Goal: Task Accomplishment & Management: Manage account settings

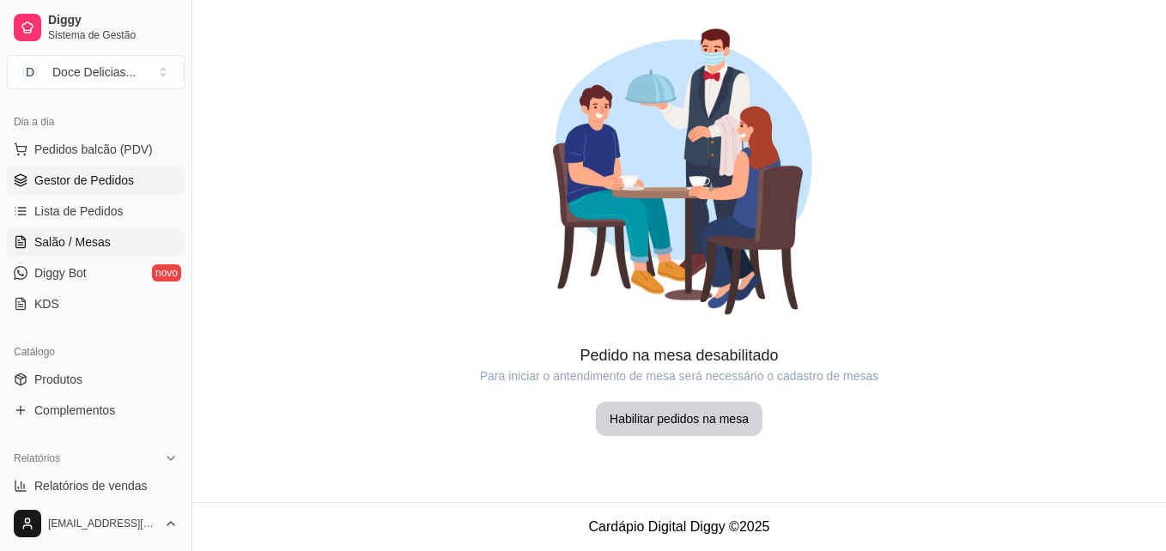
click at [136, 180] on link "Gestor de Pedidos" at bounding box center [96, 180] width 178 height 27
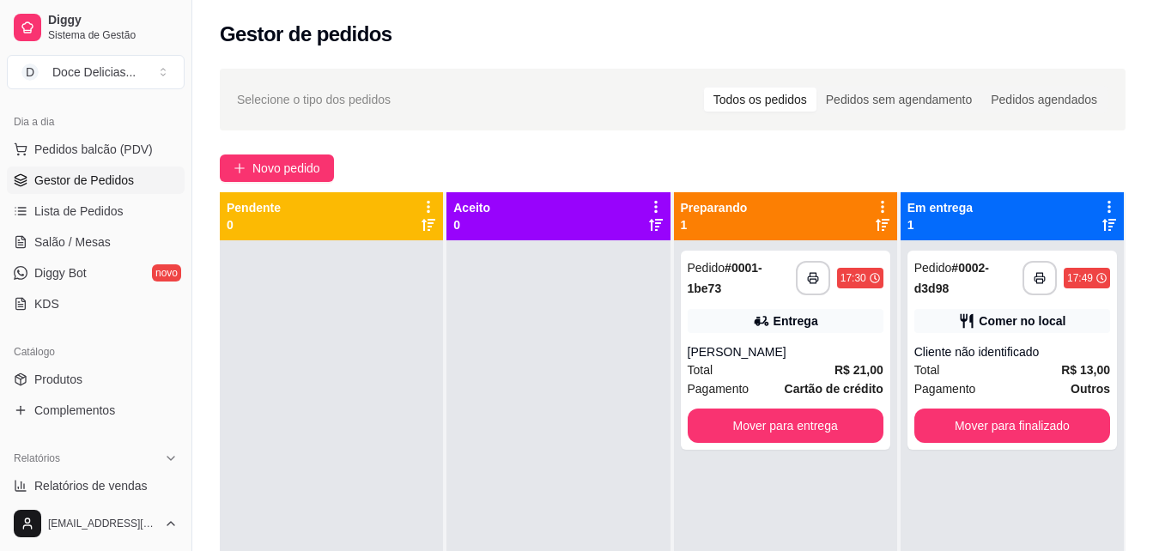
click at [1102, 209] on icon at bounding box center [1109, 206] width 15 height 15
click at [1102, 206] on icon at bounding box center [1109, 206] width 15 height 15
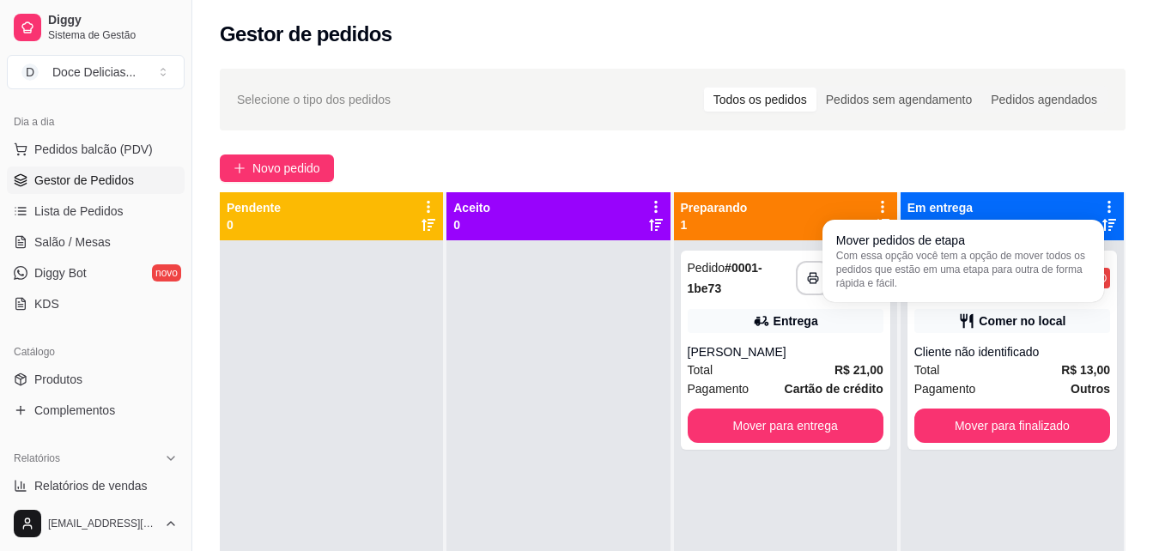
click at [1100, 198] on div "Em entrega 1" at bounding box center [1012, 216] width 223 height 48
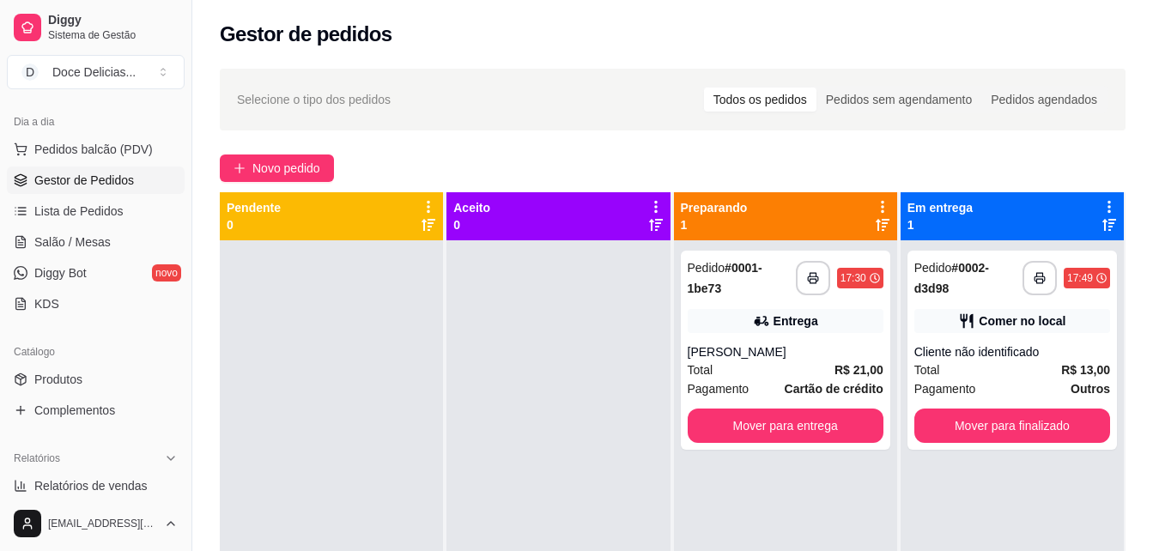
click at [1102, 209] on icon at bounding box center [1109, 206] width 15 height 15
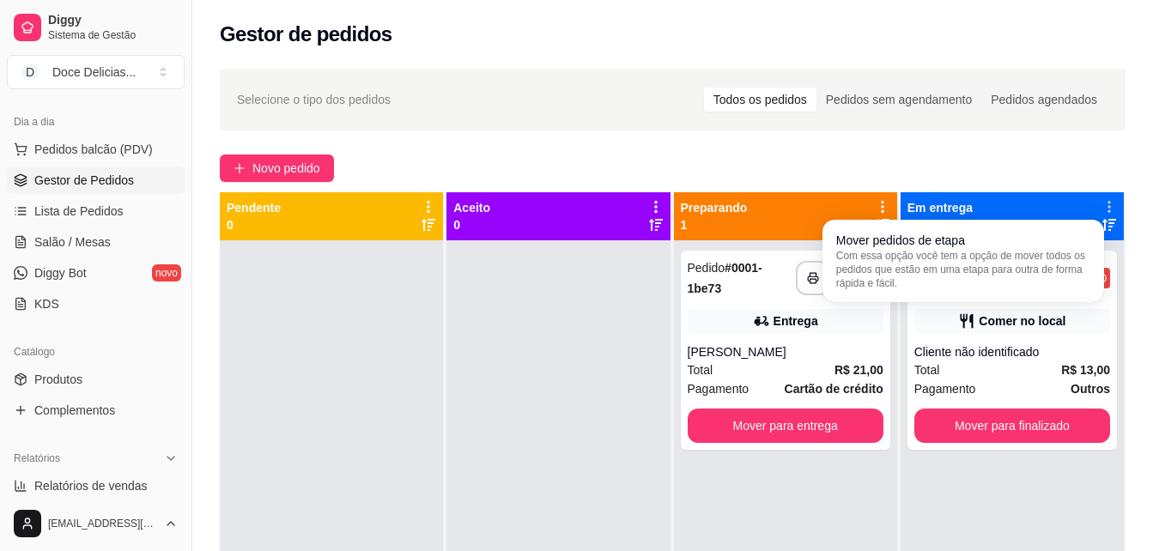
click at [1095, 222] on div "Mover pedidos de etapa Com essa opção você tem a opção de mover todos os pedido…" at bounding box center [964, 261] width 282 height 82
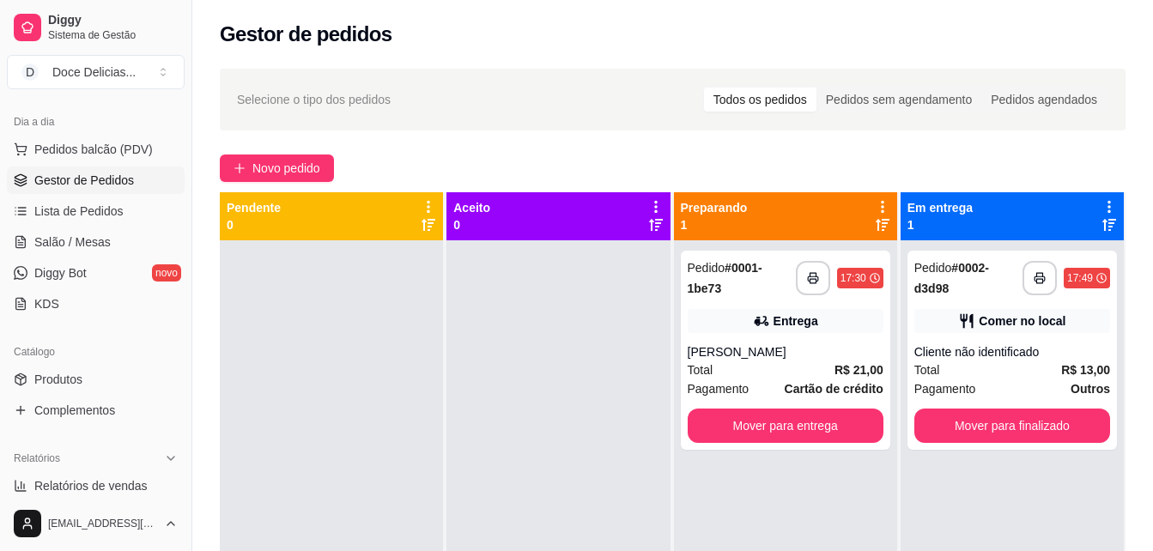
click at [984, 204] on div "Em entrega 1" at bounding box center [1013, 216] width 210 height 34
click at [1103, 226] on icon at bounding box center [1110, 225] width 14 height 14
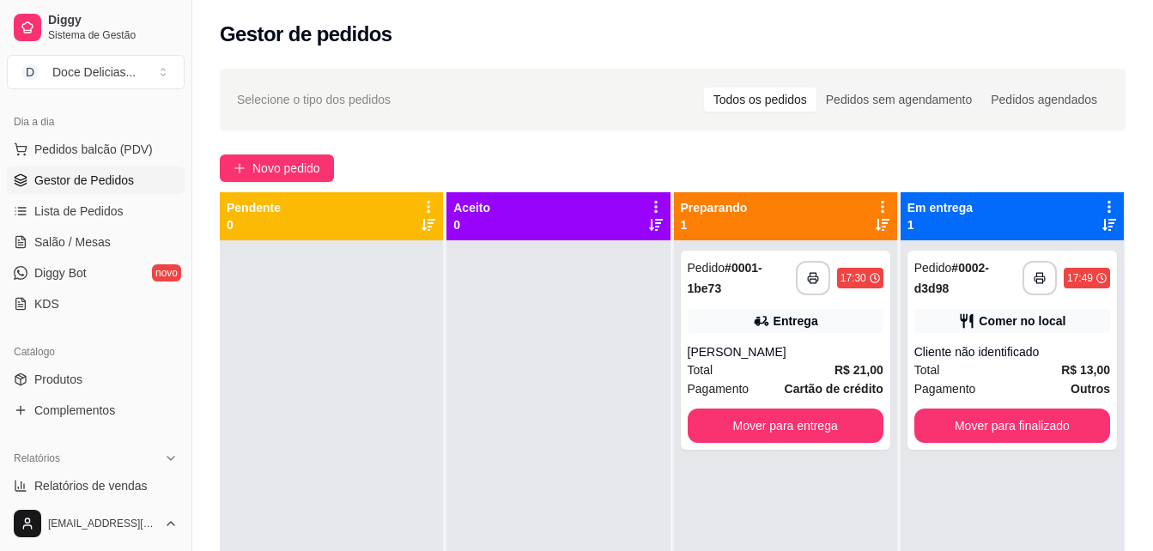
click at [1103, 226] on icon at bounding box center [1110, 225] width 14 height 14
click at [1042, 223] on div "Em entrega 1" at bounding box center [1013, 216] width 210 height 34
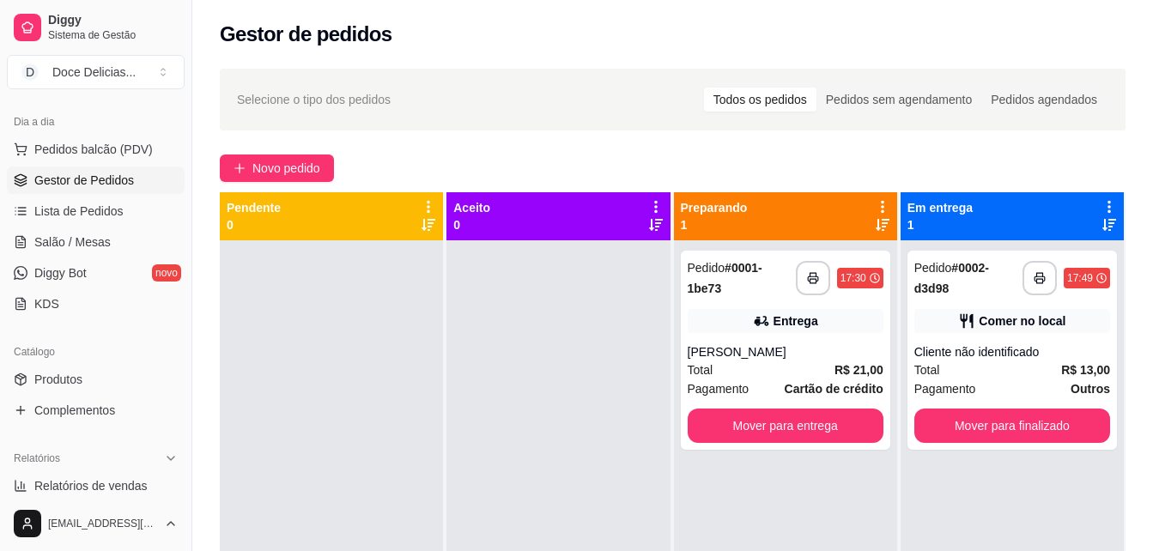
click at [1042, 223] on div "Em entrega 1" at bounding box center [1013, 216] width 210 height 34
click at [962, 227] on div "Em entrega 1" at bounding box center [1013, 216] width 210 height 34
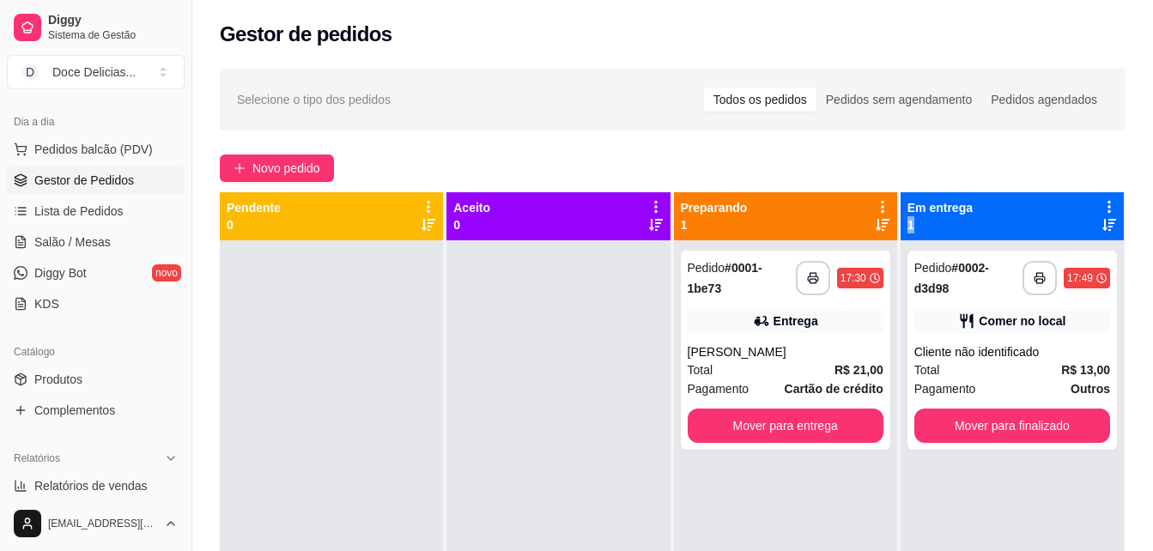
click at [1037, 211] on div "Em entrega 1" at bounding box center [1013, 216] width 210 height 34
drag, startPoint x: 1037, startPoint y: 211, endPoint x: 1074, endPoint y: 307, distance: 103.0
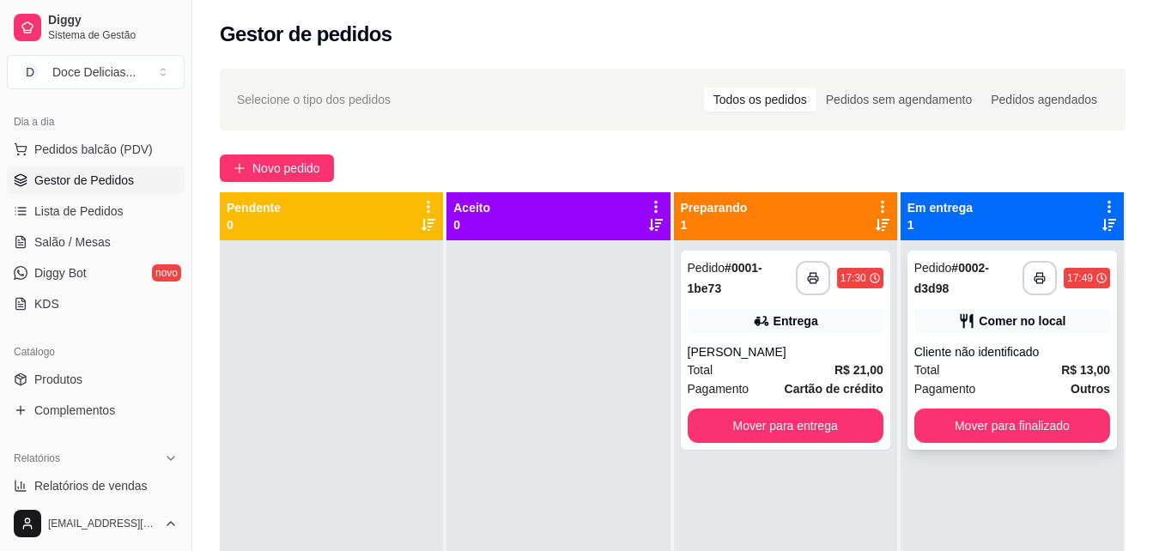
click at [1074, 307] on div "**********" at bounding box center [1013, 350] width 210 height 199
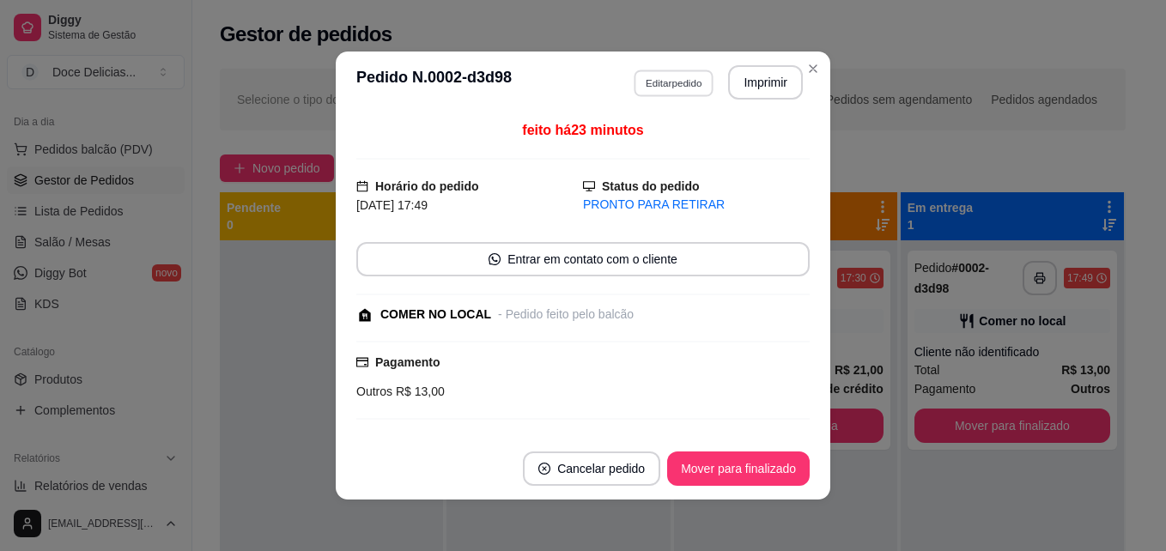
click at [672, 83] on button "Editar pedido" at bounding box center [674, 83] width 80 height 27
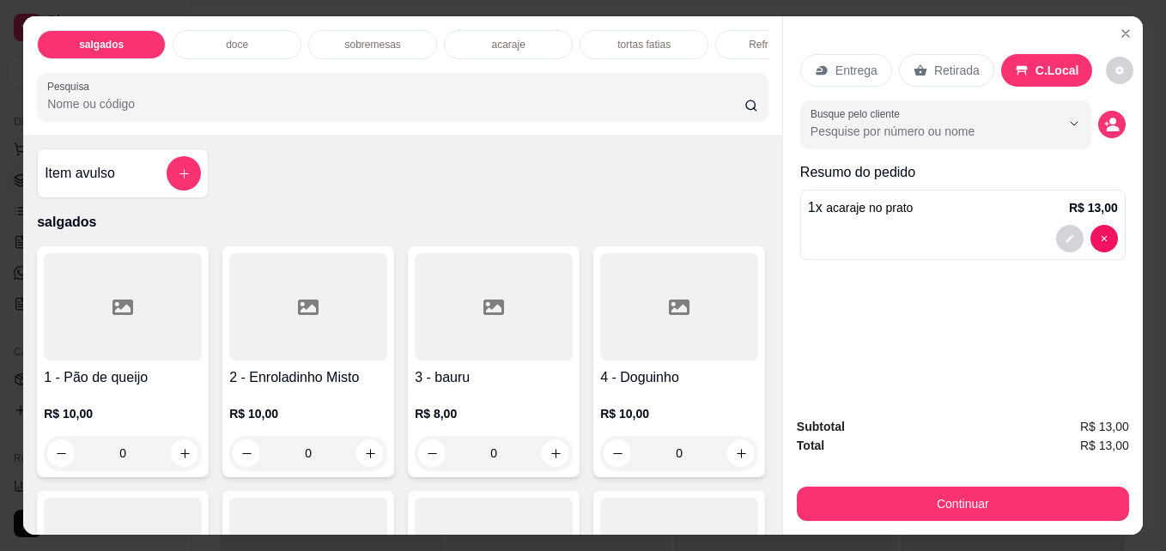
click at [618, 38] on p "tortas fatias" at bounding box center [644, 45] width 53 height 14
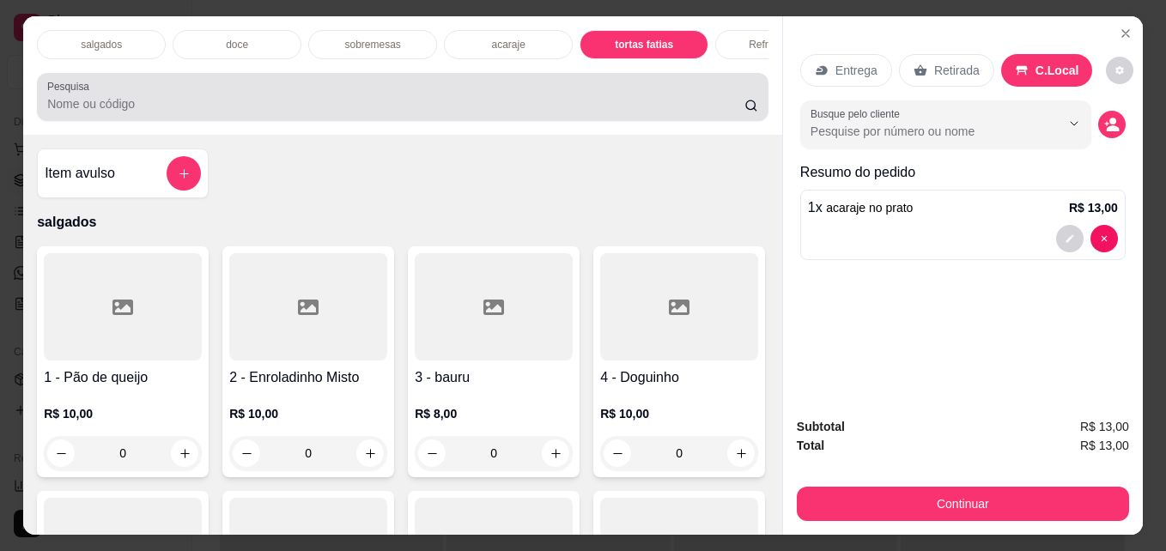
scroll to position [45, 0]
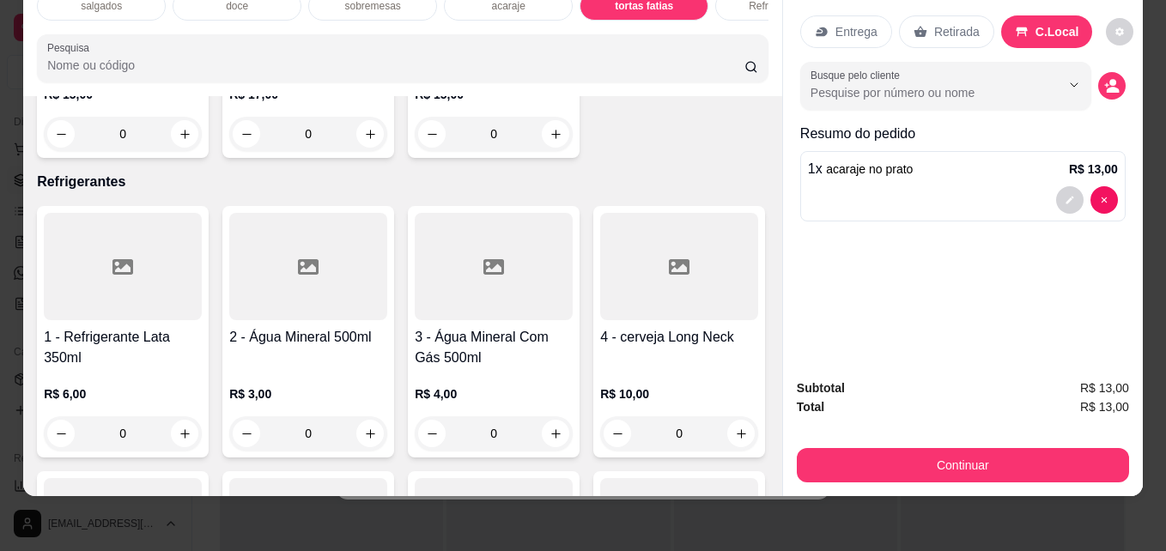
type input "1"
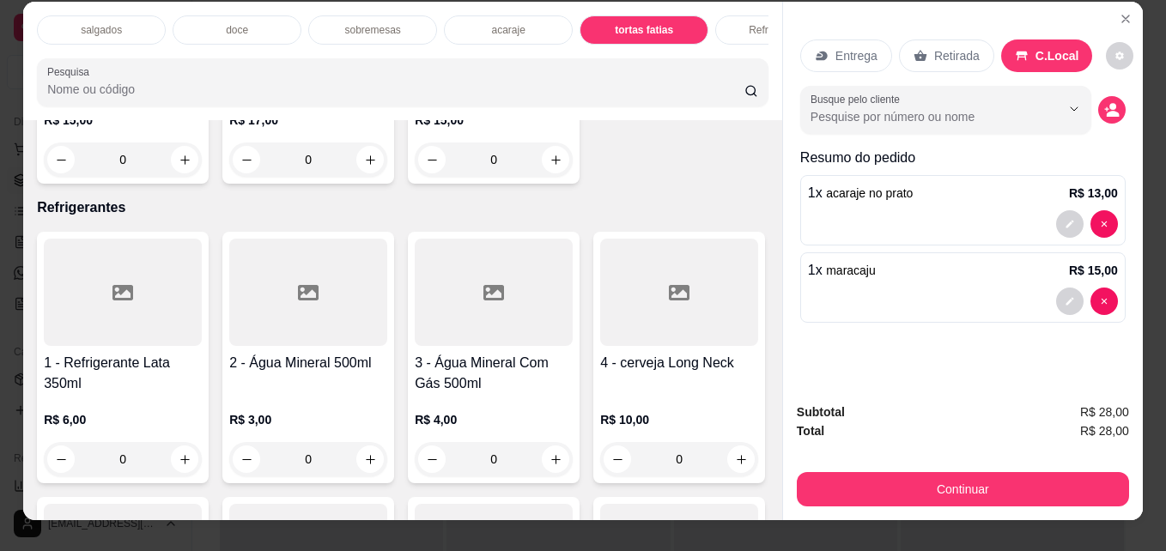
scroll to position [0, 0]
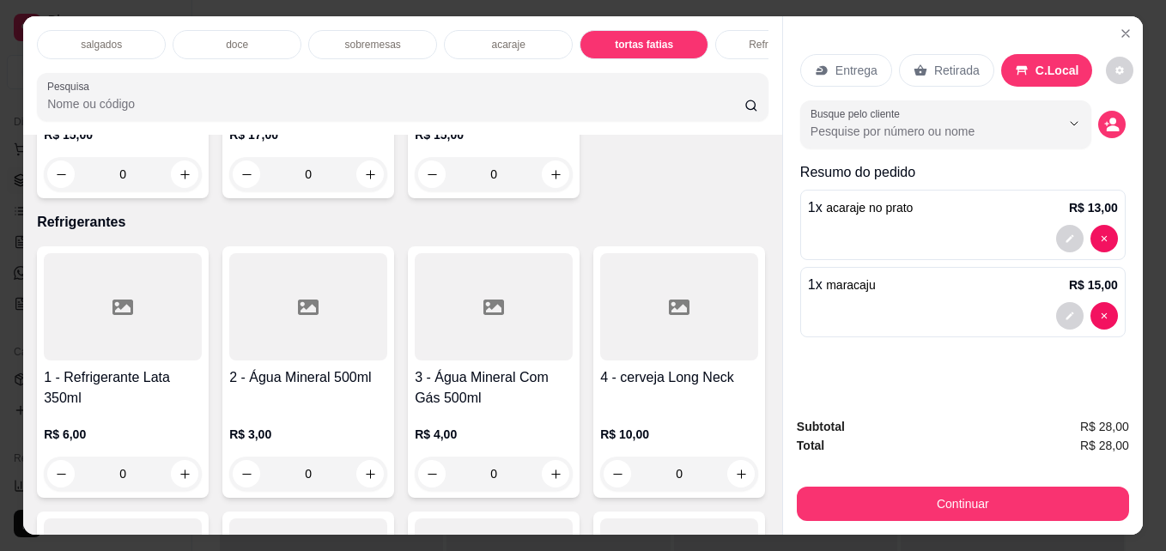
click at [739, 41] on div "Refrigerantes" at bounding box center [779, 44] width 129 height 29
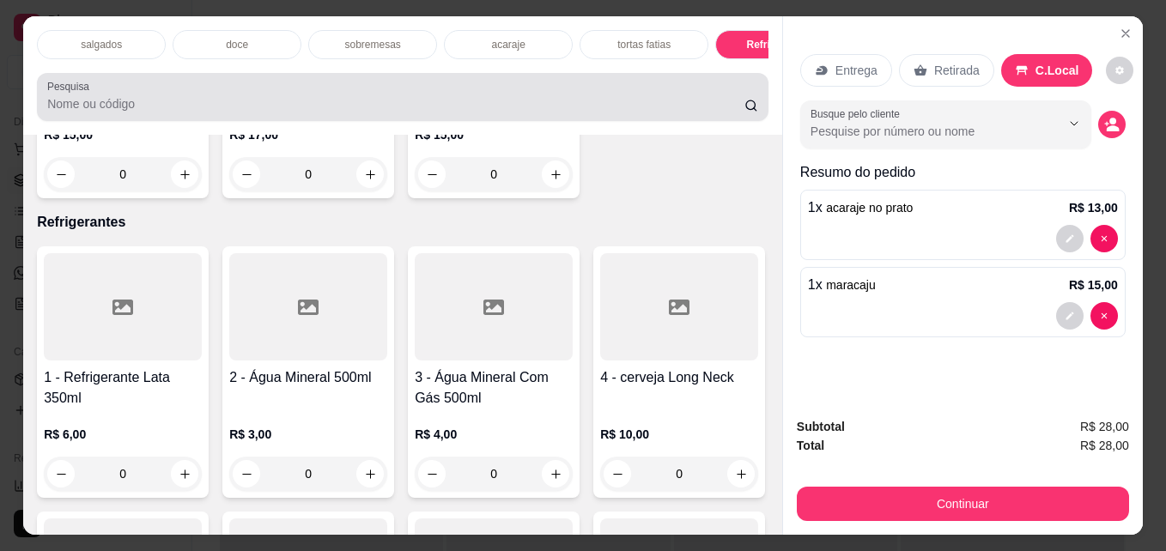
scroll to position [45, 0]
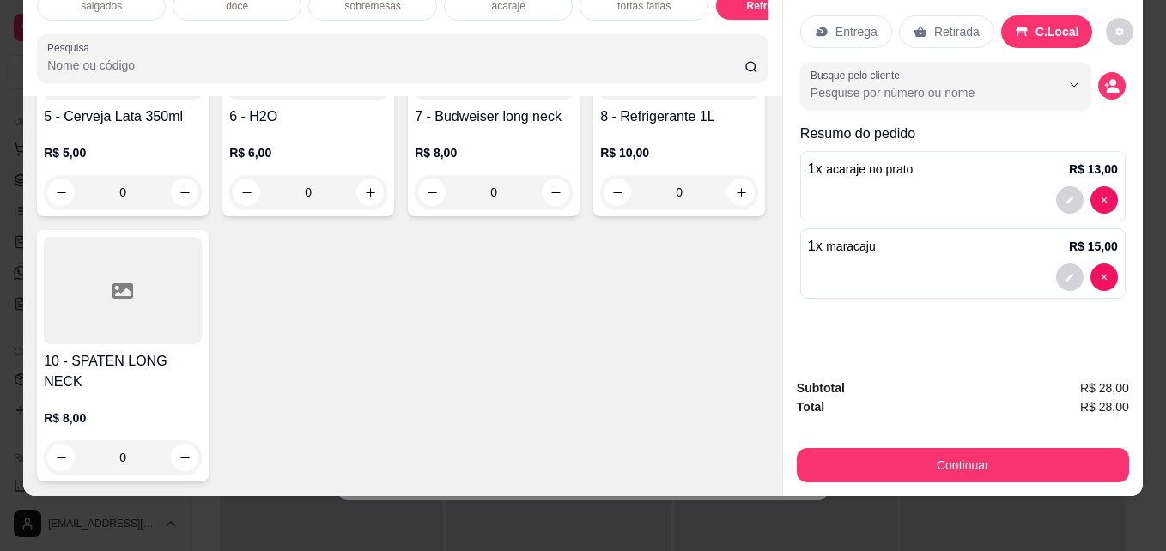
type input "1"
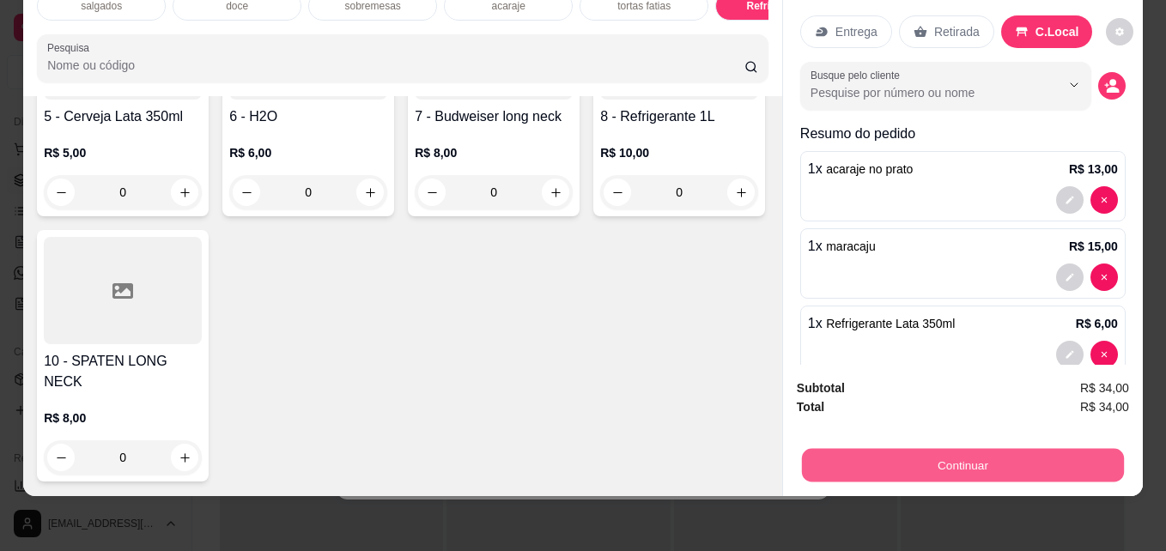
click at [972, 451] on button "Continuar" at bounding box center [963, 464] width 322 height 33
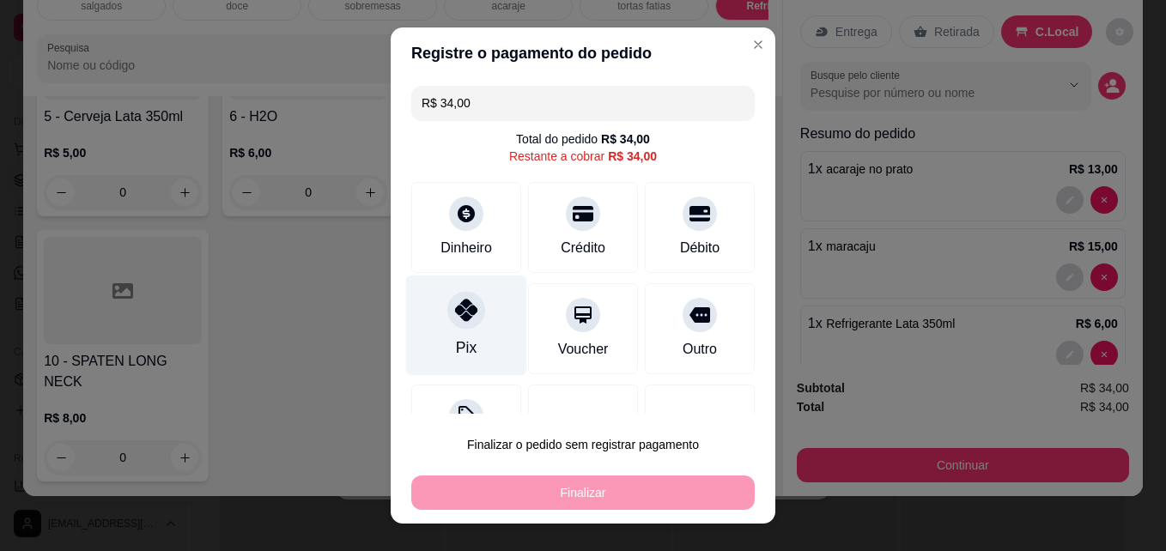
click at [447, 330] on div "Pix" at bounding box center [466, 326] width 121 height 100
type input "R$ 0,00"
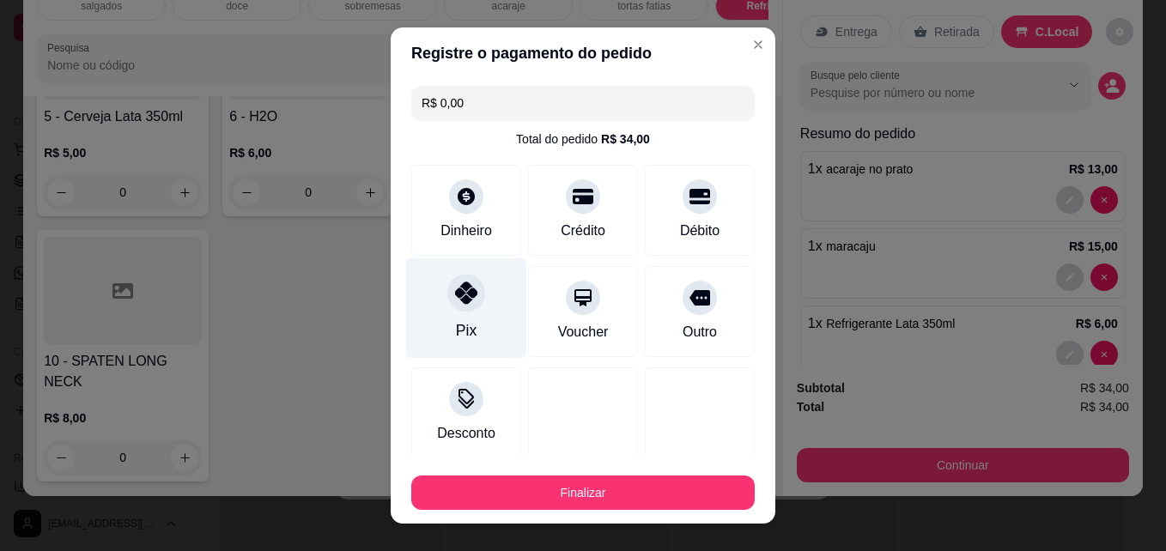
click at [456, 330] on div "Pix" at bounding box center [466, 330] width 21 height 22
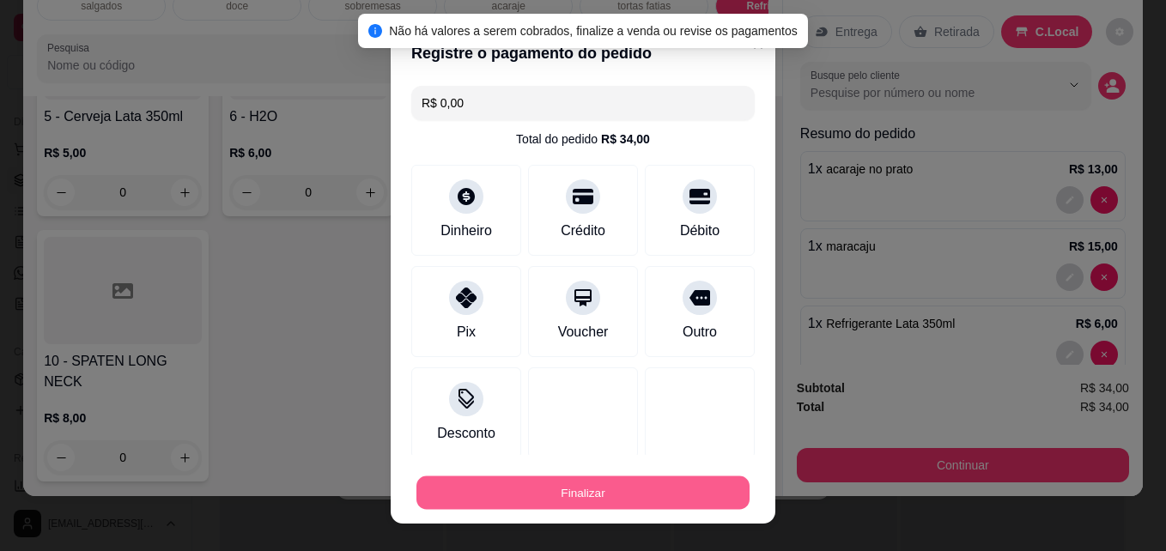
click at [530, 488] on button "Finalizar" at bounding box center [583, 493] width 333 height 33
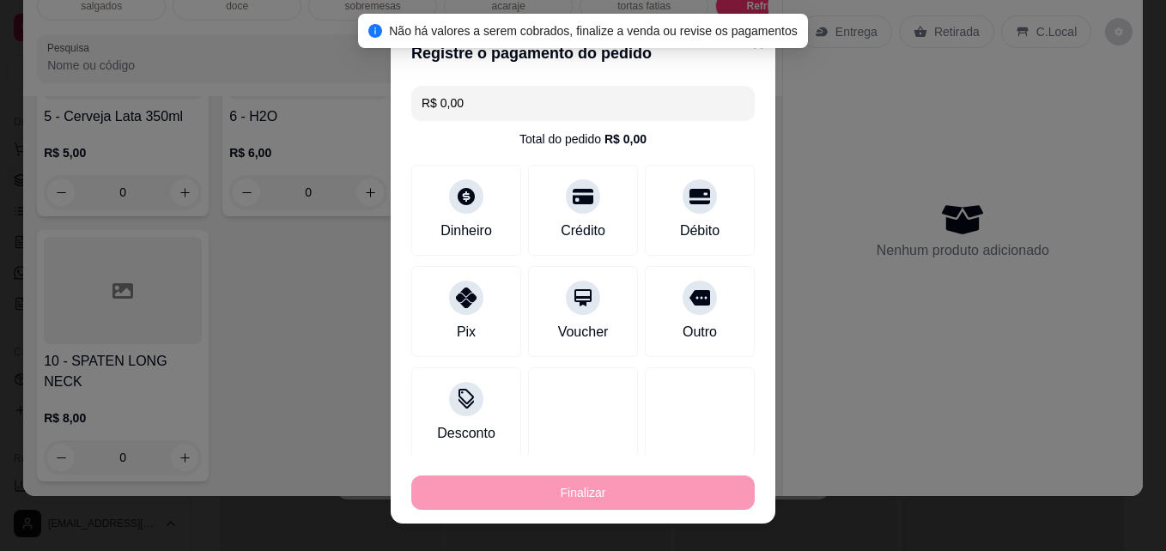
type input "0"
type input "-R$ 34,00"
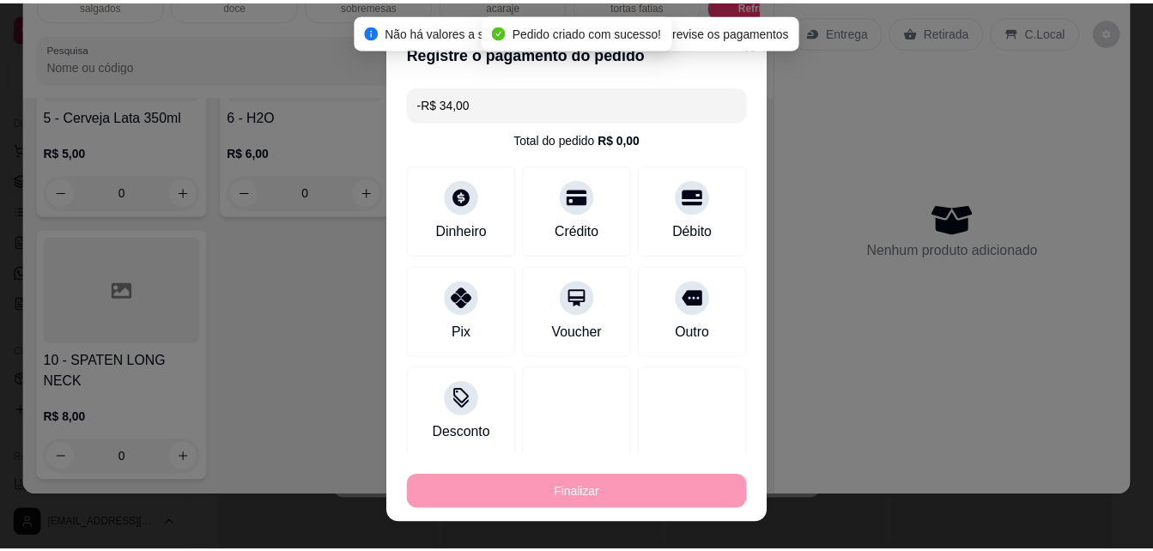
scroll to position [3472, 0]
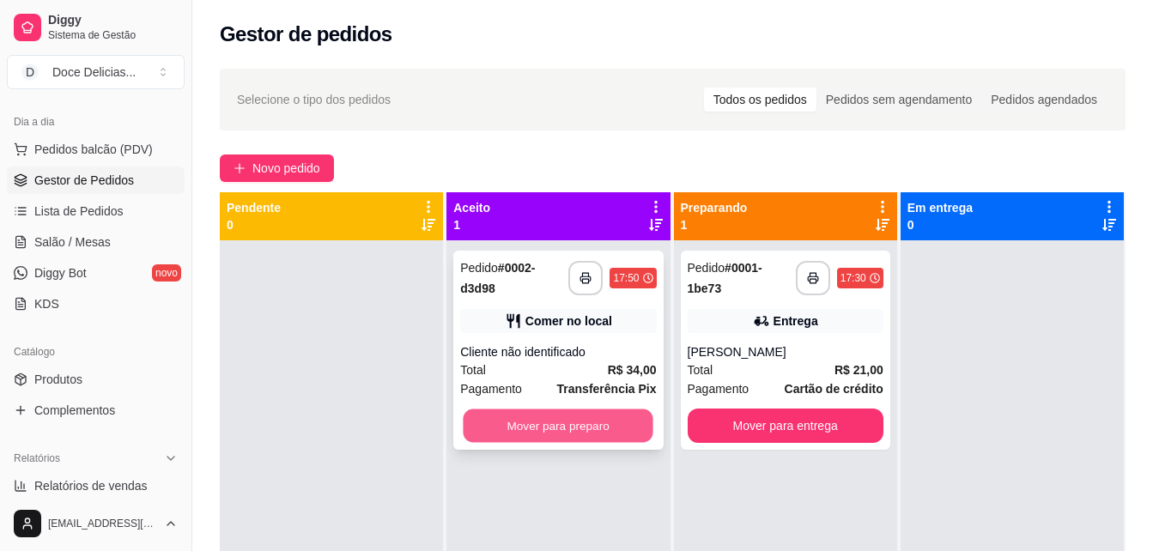
click at [603, 422] on button "Mover para preparo" at bounding box center [559, 426] width 190 height 33
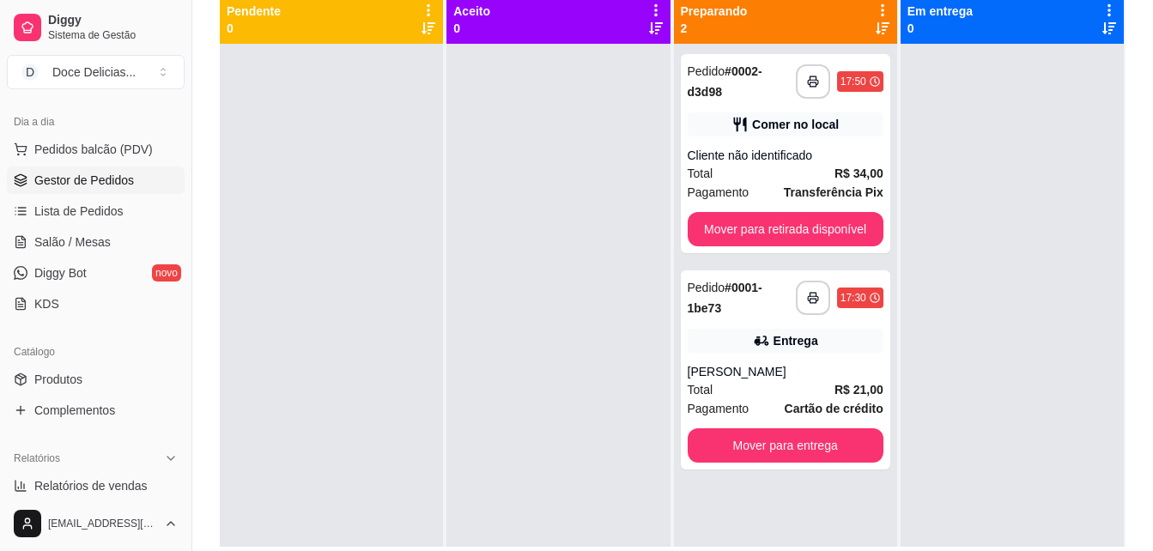
scroll to position [241, 0]
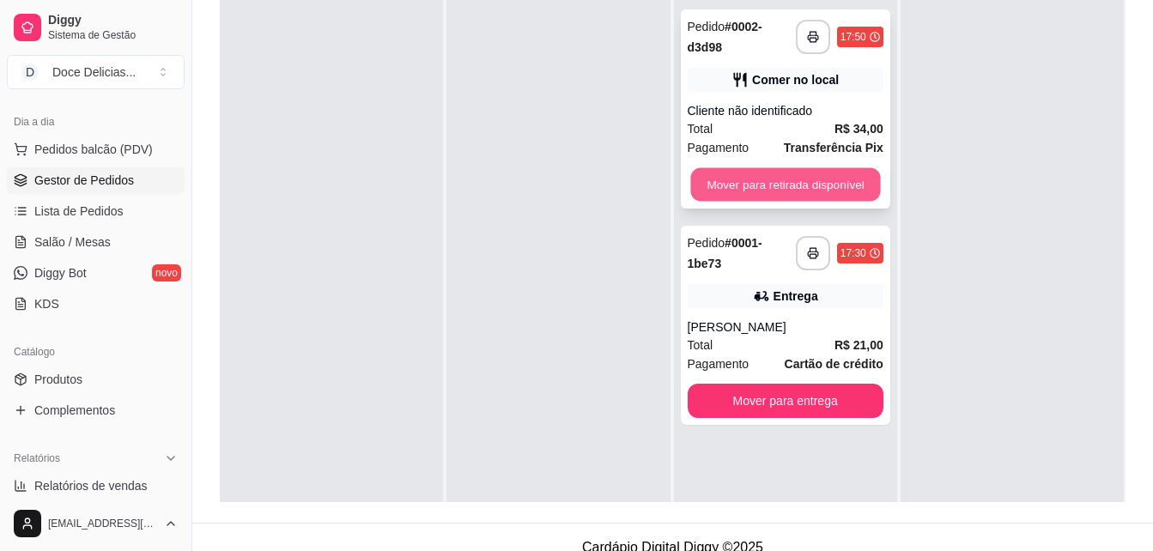
click at [767, 175] on button "Mover para retirada disponível" at bounding box center [786, 184] width 190 height 33
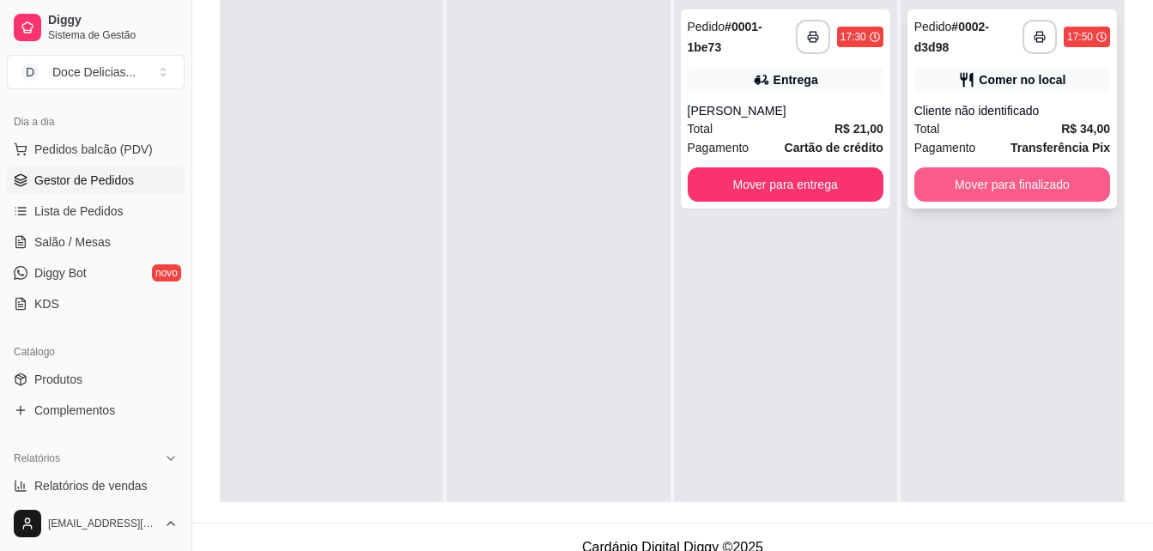
click at [1013, 182] on button "Mover para finalizado" at bounding box center [1013, 184] width 196 height 34
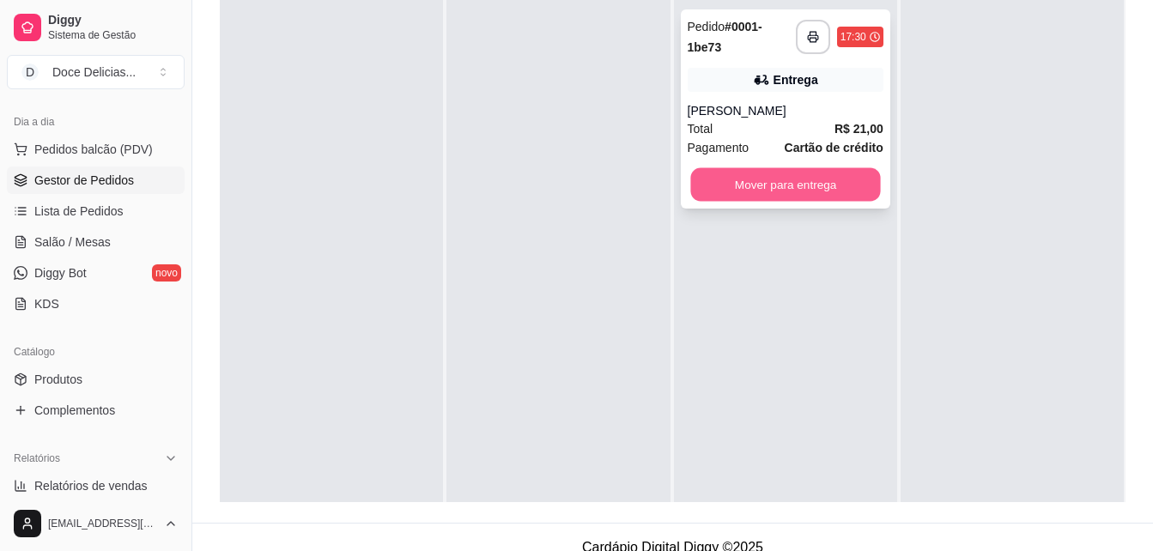
click at [830, 185] on button "Mover para entrega" at bounding box center [786, 184] width 190 height 33
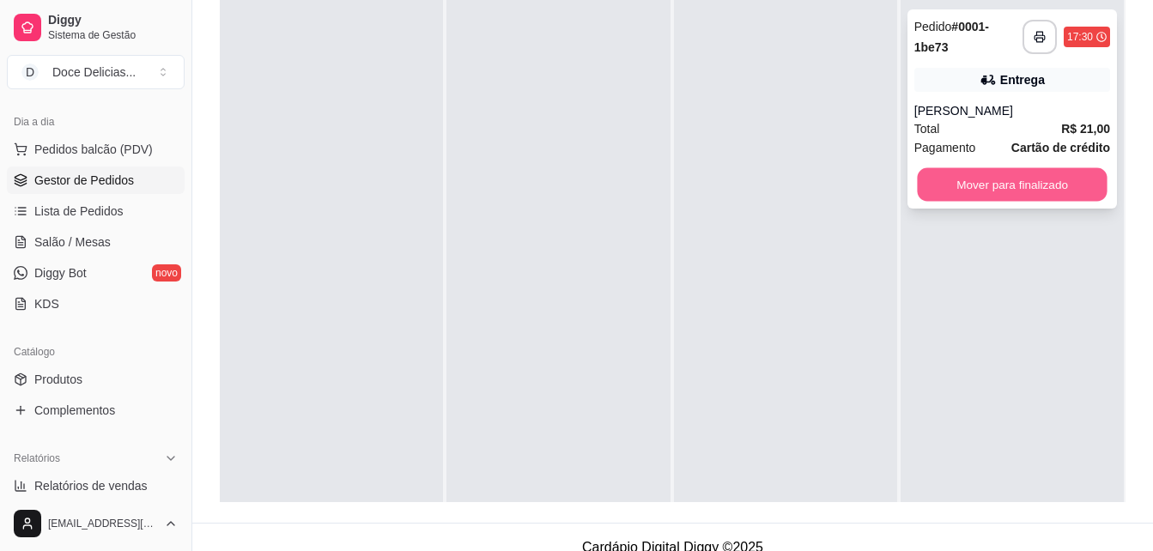
click at [956, 176] on button "Mover para finalizado" at bounding box center [1012, 184] width 190 height 33
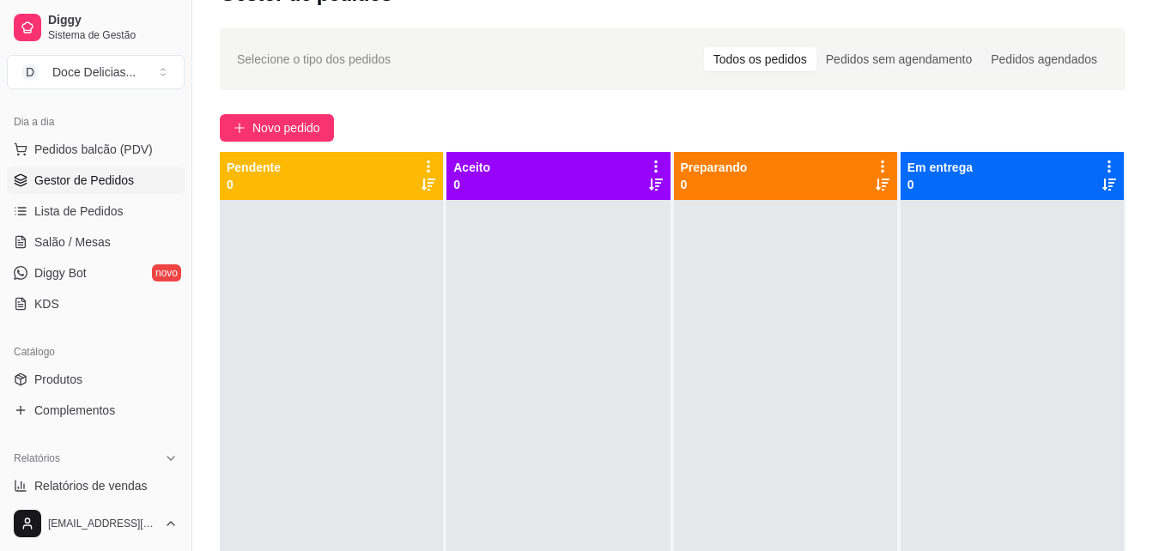
scroll to position [0, 0]
